Goal: Task Accomplishment & Management: Use online tool/utility

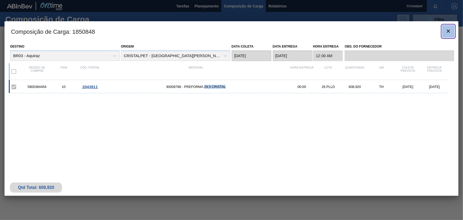
click at [449, 31] on icon "botão de ícone" at bounding box center [448, 31] width 6 height 6
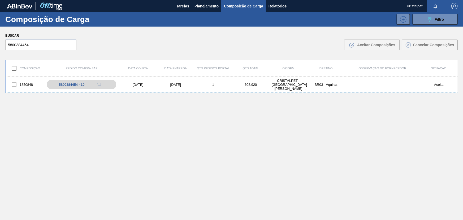
drag, startPoint x: 21, startPoint y: 46, endPoint x: 1, endPoint y: 47, distance: 19.4
click at [2, 46] on div "Buscar 5800384454 .b{fill:var(--color-action-default)} Aceitar Composições Canc…" at bounding box center [231, 41] width 463 height 29
paste input "0"
type input "5800384450"
click at [173, 85] on div "[DATE]" at bounding box center [176, 85] width 38 height 4
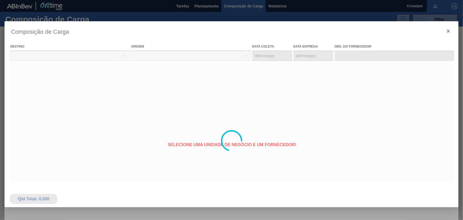
type coleta "[DATE]"
type entrega "[DATE]"
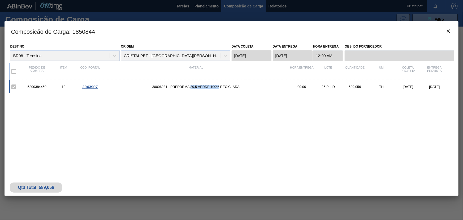
drag, startPoint x: 191, startPoint y: 87, endPoint x: 218, endPoint y: 86, distance: 27.1
click at [218, 86] on span "30006231 - PREFORMA 29,5 VERDE 100% RECICLADA" at bounding box center [195, 87] width 185 height 4
copy span "29,5 VERDE 100%"
